Goal: Task Accomplishment & Management: Use online tool/utility

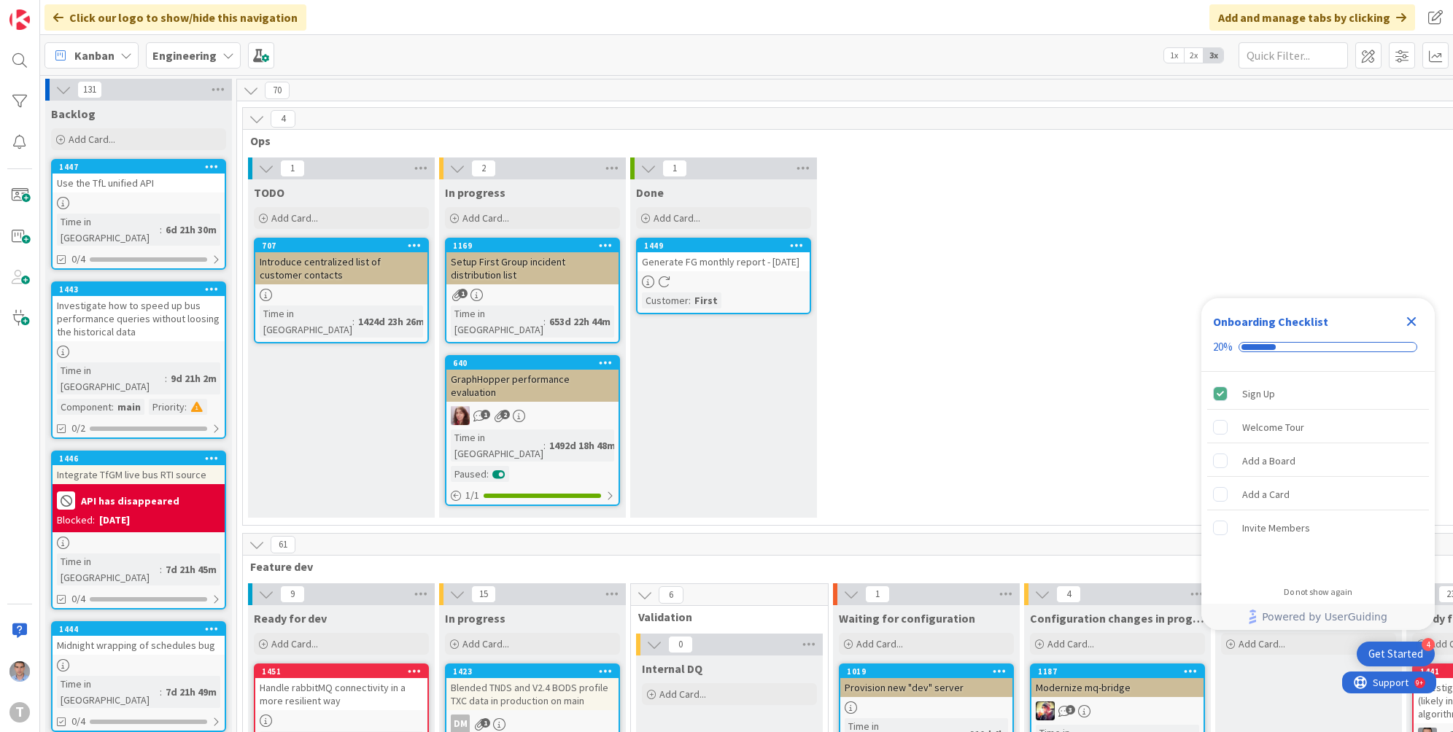
click at [1412, 324] on icon "Close Checklist" at bounding box center [1411, 321] width 9 height 9
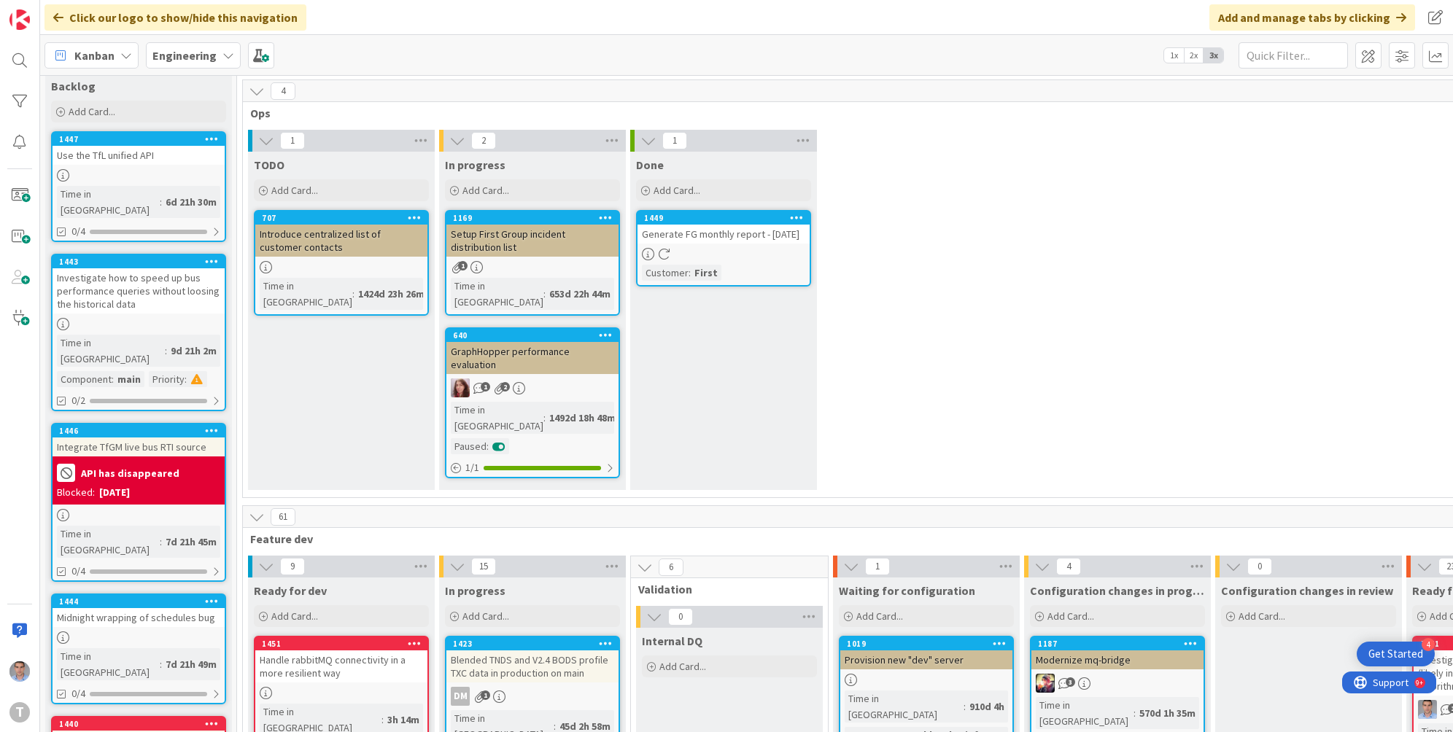
scroll to position [140, 0]
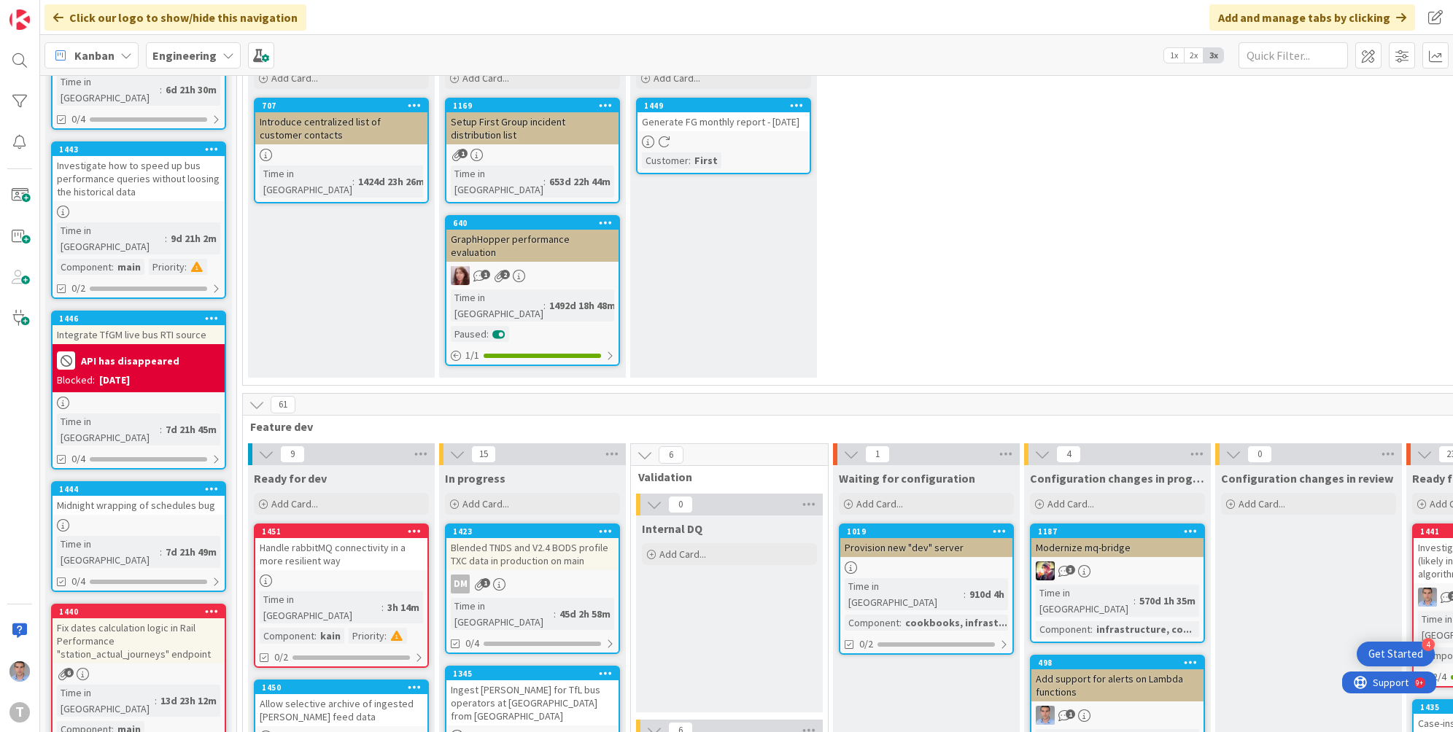
click at [381, 538] on div "Handle rabbitMQ connectivity in a more resilient way" at bounding box center [341, 554] width 172 height 32
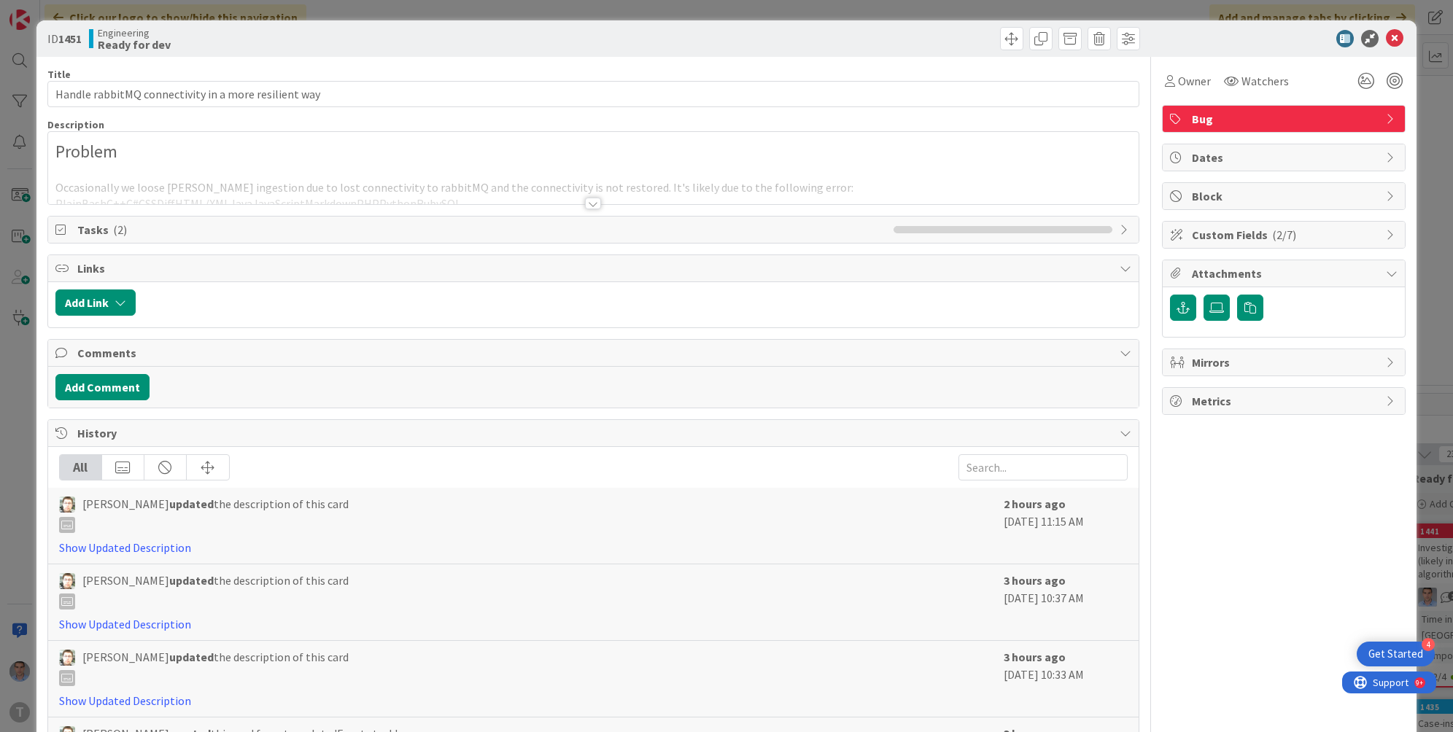
click at [586, 204] on div at bounding box center [593, 204] width 16 height 12
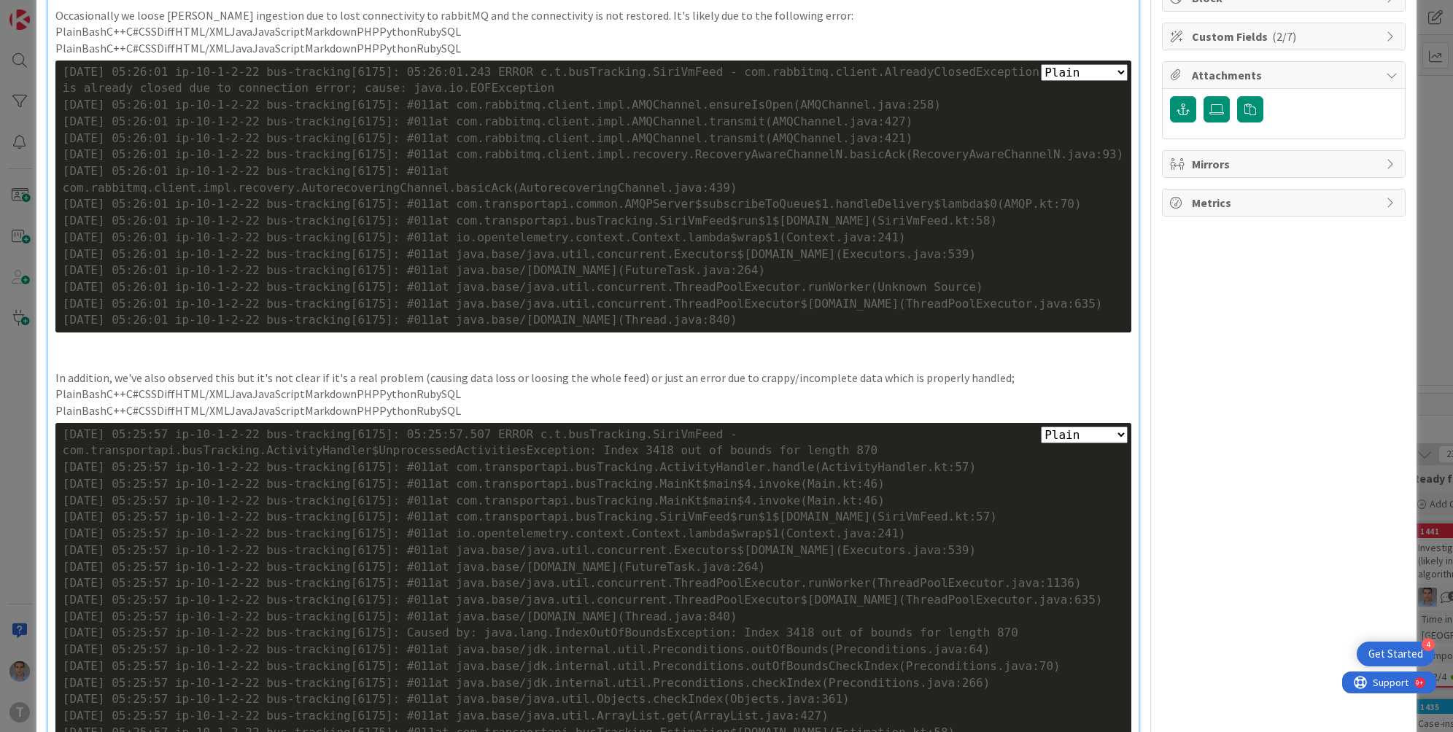
scroll to position [210, 0]
